Goal: Information Seeking & Learning: Compare options

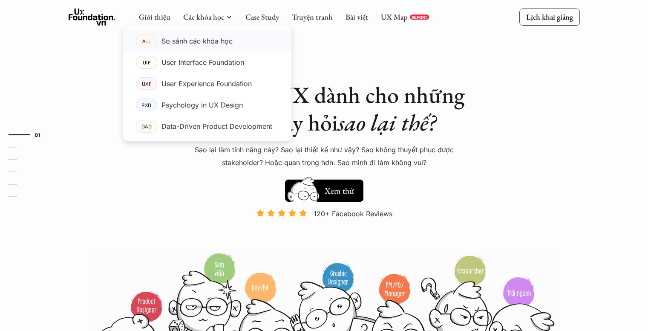
click at [193, 43] on p "So sánh các khóa học" at bounding box center [196, 41] width 71 height 13
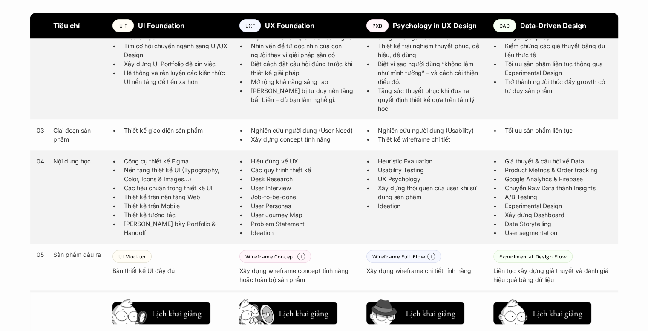
scroll to position [511, 0]
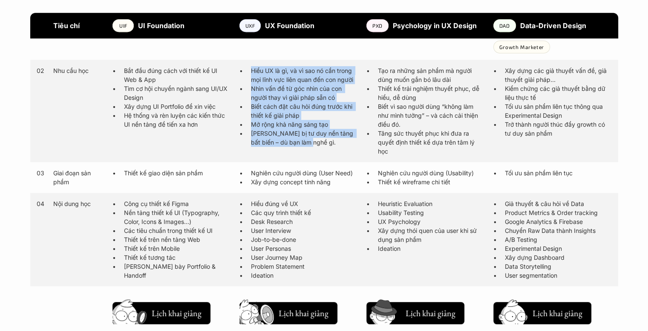
drag, startPoint x: 251, startPoint y: 70, endPoint x: 351, endPoint y: 149, distance: 127.8
click at [349, 149] on div "02 Nhu cầu học Bắt đầu đúng cách với thiết kế UI Web & App Tìm cơ hội chuyển ng…" at bounding box center [324, 111] width 588 height 102
copy ul "Hiểu UX là gì, và vì sao nó cần trong mọi lĩnh vực liên quan đến con người Nhìn…"
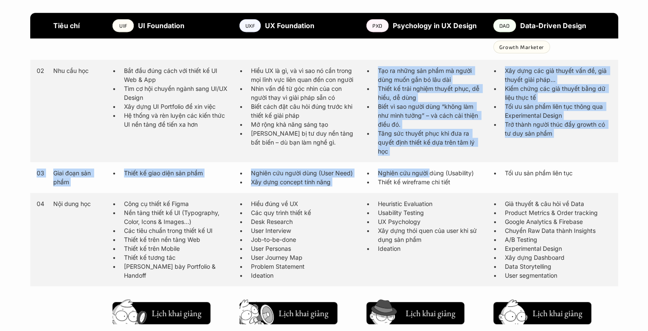
drag, startPoint x: 377, startPoint y: 69, endPoint x: 442, endPoint y: 164, distance: 115.3
click at [431, 167] on div "Tiêu chí UIF UI Foundation UXF UX Foundation PXD Psychology in UX Design DAD Da…" at bounding box center [324, 298] width 588 height 645
click at [415, 139] on p "Tăng sức thuyết phục khi đưa ra quyết định thiết kế dựa trên tâm lý học" at bounding box center [431, 142] width 107 height 27
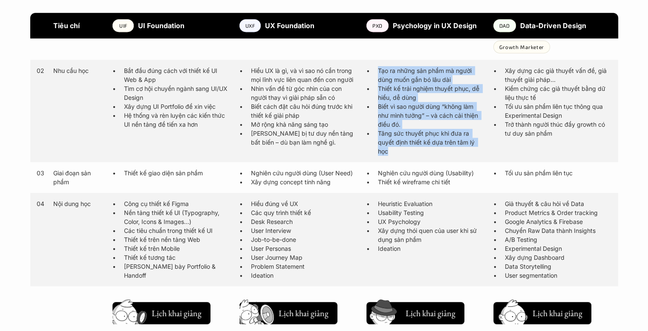
drag, startPoint x: 383, startPoint y: 128, endPoint x: 373, endPoint y: 70, distance: 58.9
click at [373, 70] on ul "Tạo ra những sản phẩm mà người dùng muốn gắn bó lâu dài Thiết kế trải nghiệm th…" at bounding box center [425, 110] width 118 height 89
copy ul "Tạo ra những sản phẩm mà người dùng muốn gắn bó lâu dài Thiết kế trải nghiệm th…"
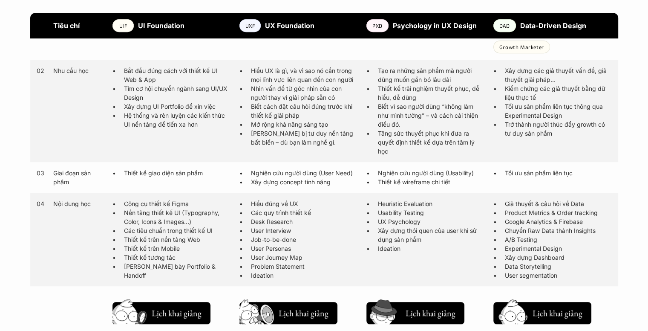
drag, startPoint x: 264, startPoint y: 211, endPoint x: 260, endPoint y: 210, distance: 4.3
click at [263, 211] on p "Các quy trình thiết kế" at bounding box center [304, 212] width 107 height 9
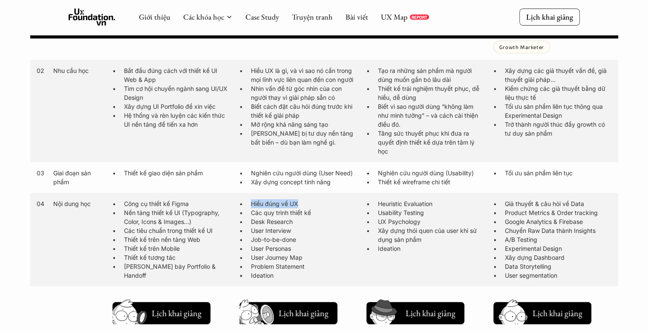
drag, startPoint x: 249, startPoint y: 205, endPoint x: 308, endPoint y: 205, distance: 58.8
click at [308, 205] on ul "Hiểu đúng về UX Các quy trình thiết kế Desk Research User Interview Job-to-be-d…" at bounding box center [298, 239] width 118 height 81
click at [290, 219] on p "Desk Research" at bounding box center [304, 221] width 107 height 9
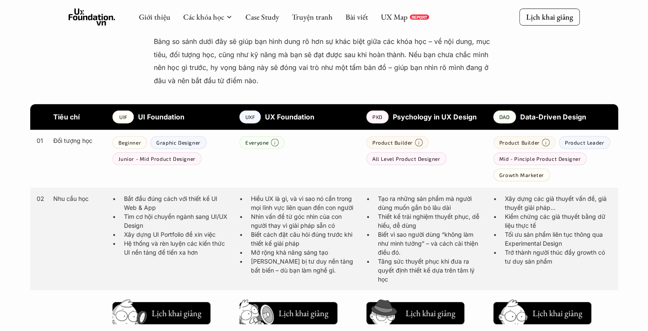
scroll to position [170, 0]
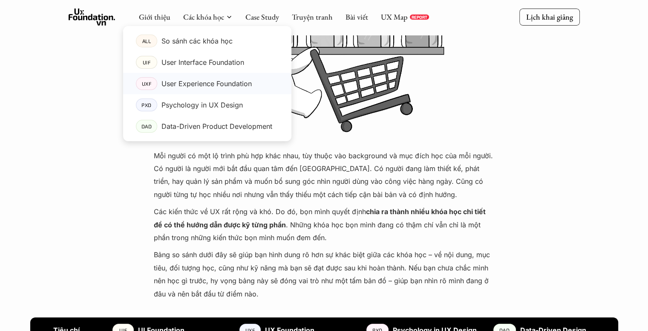
click at [182, 87] on p "User Experience Foundation" at bounding box center [206, 83] width 90 height 13
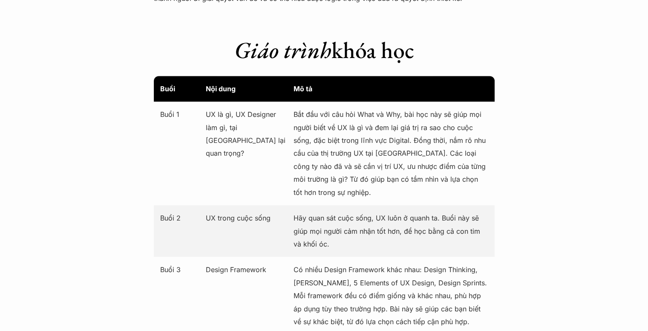
scroll to position [1065, 0]
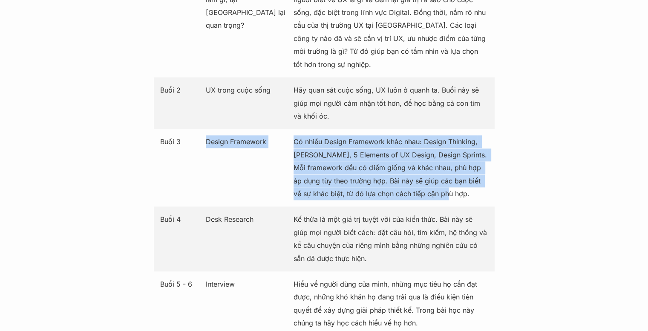
drag, startPoint x: 207, startPoint y: 142, endPoint x: 474, endPoint y: 193, distance: 271.0
click at [474, 193] on div "Buổi 3 Design Framework Có nhiều Design Framework khác nhau: Design Thinking, […" at bounding box center [324, 168] width 341 height 78
copy div "Design Framework Có nhiều Design Framework khác nhau: Design Thinking, [PERSON_…"
